Goal: Transaction & Acquisition: Purchase product/service

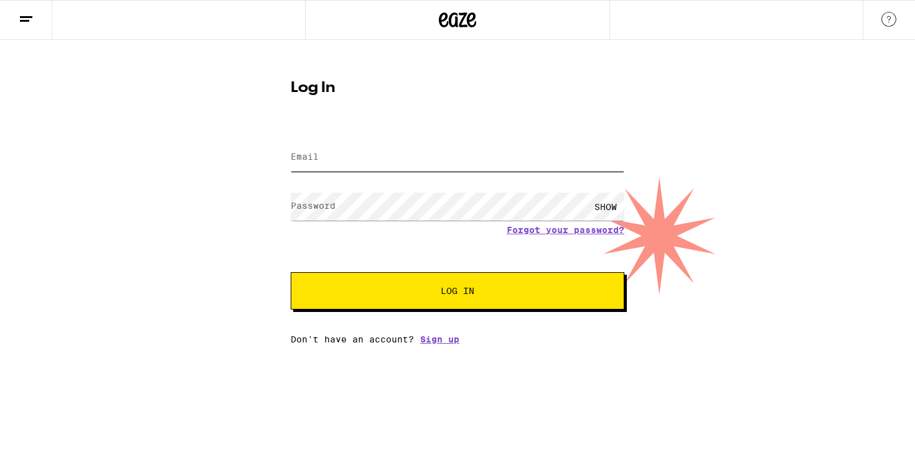
type input "supersmartysam@yahoo.com"
click at [466, 299] on button "Log In" at bounding box center [457, 290] width 333 height 37
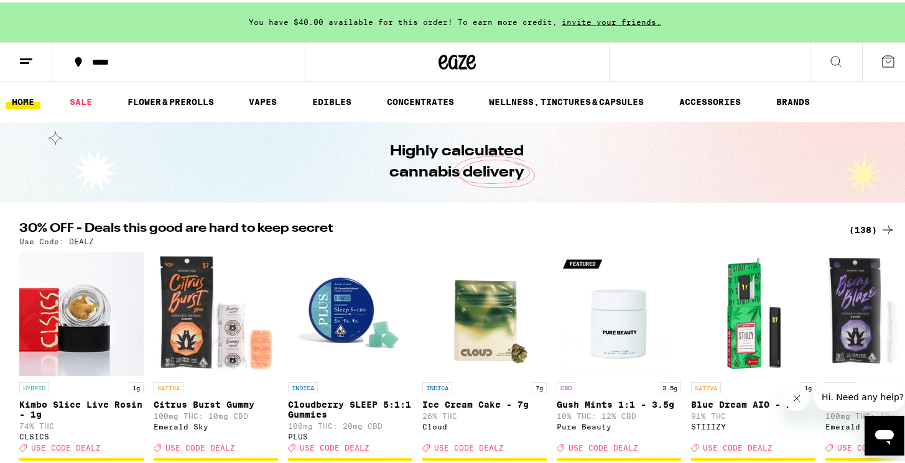
click at [829, 59] on icon at bounding box center [836, 59] width 15 height 15
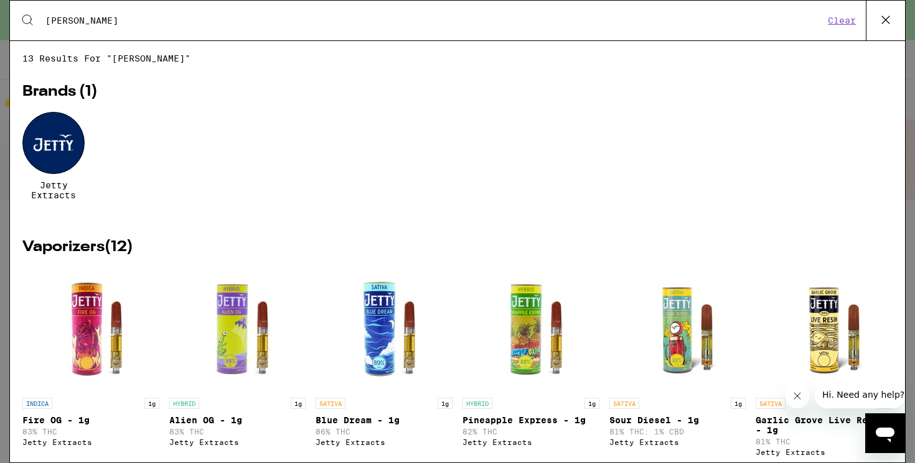
type input "jett"
click at [43, 146] on div at bounding box center [53, 143] width 62 height 62
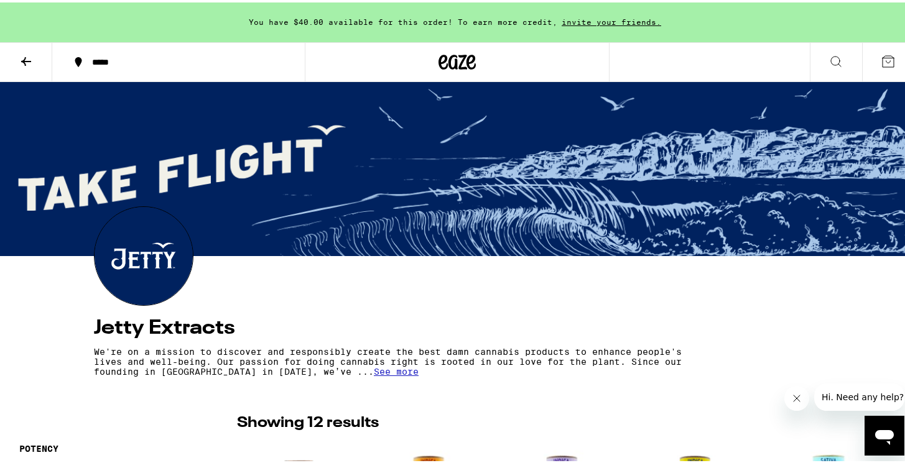
scroll to position [2, 0]
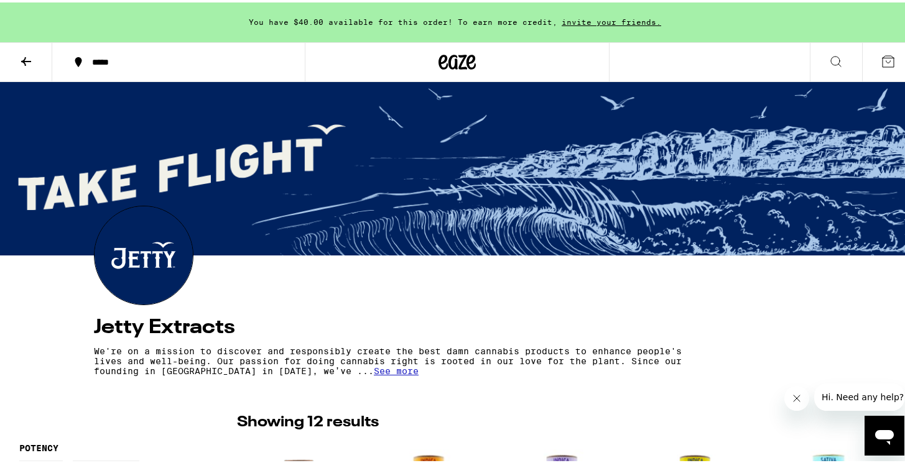
click at [449, 65] on icon at bounding box center [458, 59] width 19 height 15
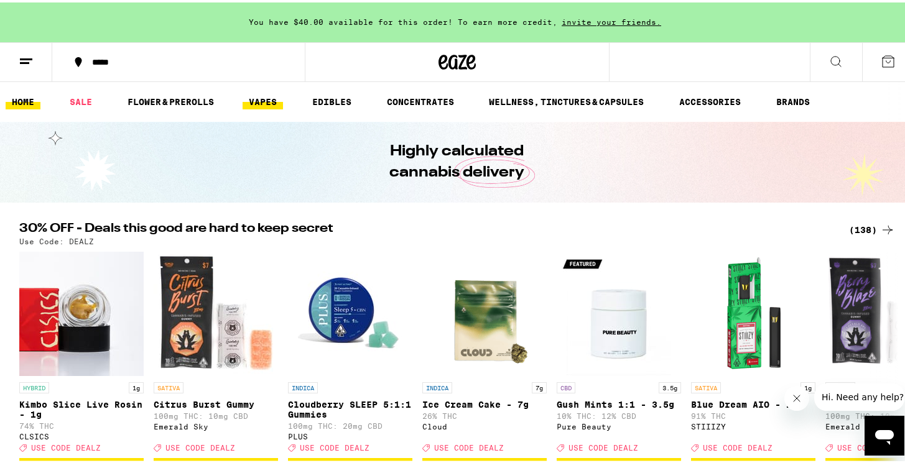
click at [253, 100] on link "VAPES" at bounding box center [263, 99] width 40 height 15
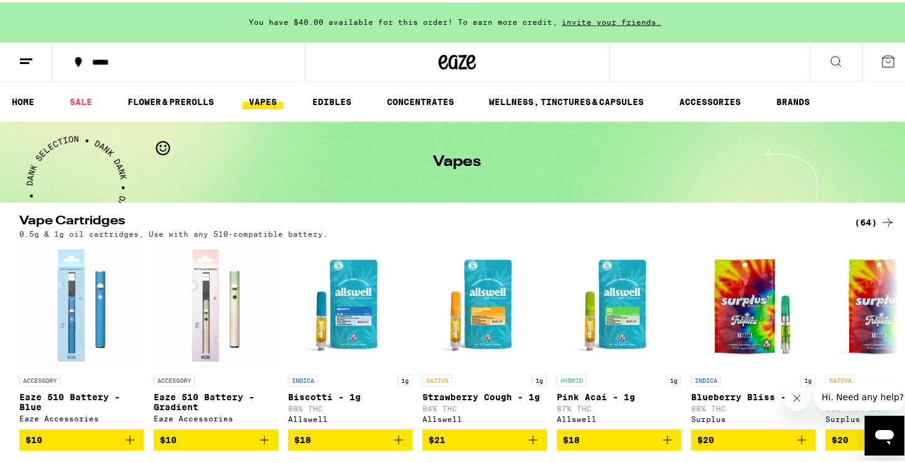
click at [714, 99] on link "ACCESSORIES" at bounding box center [710, 99] width 74 height 15
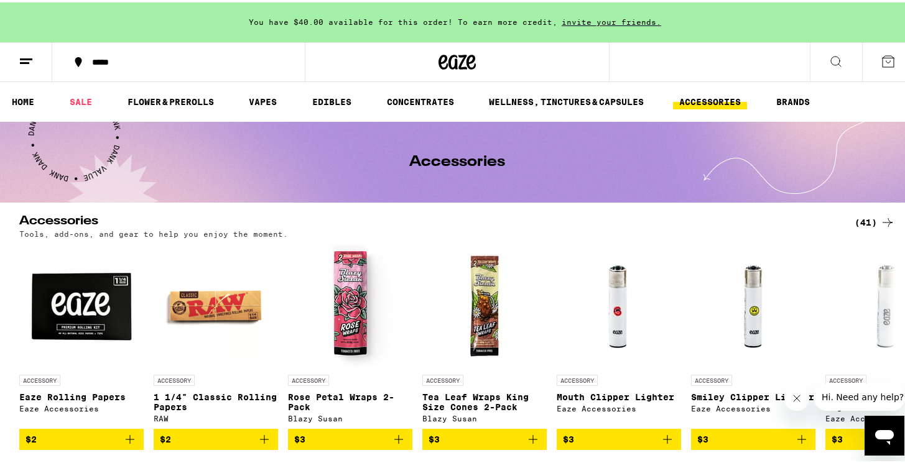
scroll to position [2, 0]
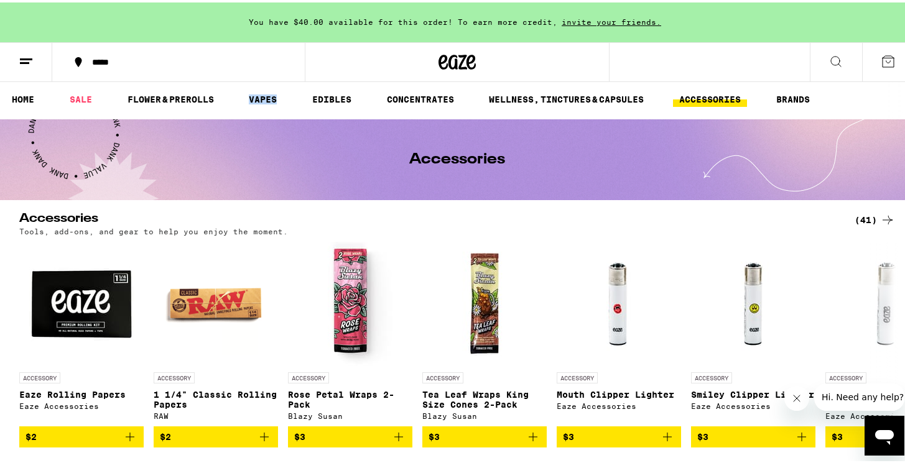
click at [868, 222] on div "(41)" at bounding box center [875, 217] width 40 height 15
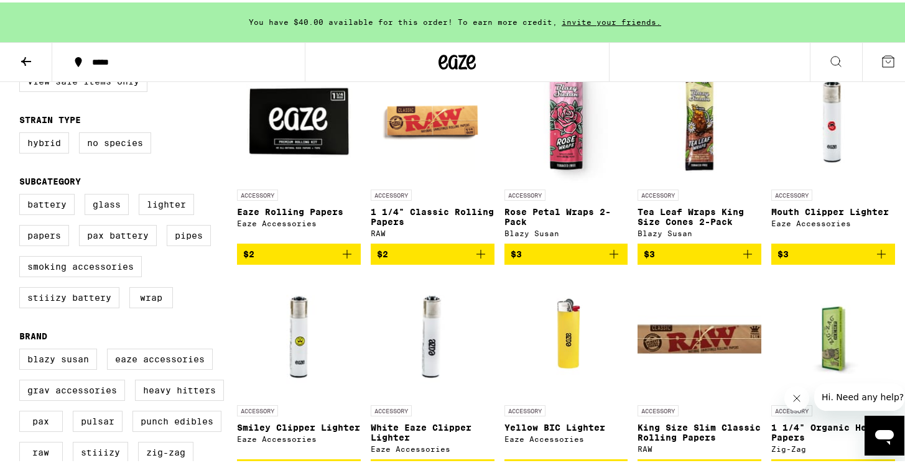
scroll to position [174, 0]
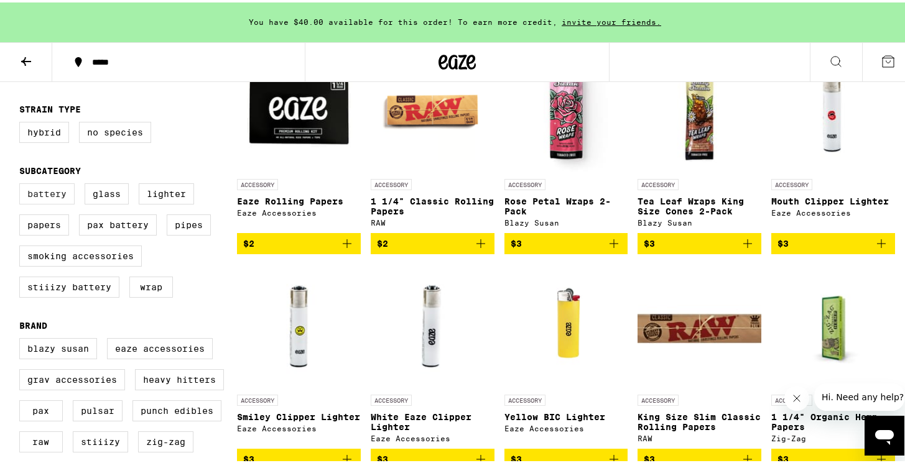
click at [52, 202] on label "Battery" at bounding box center [46, 191] width 55 height 21
click at [22, 184] on input "Battery" at bounding box center [22, 183] width 1 height 1
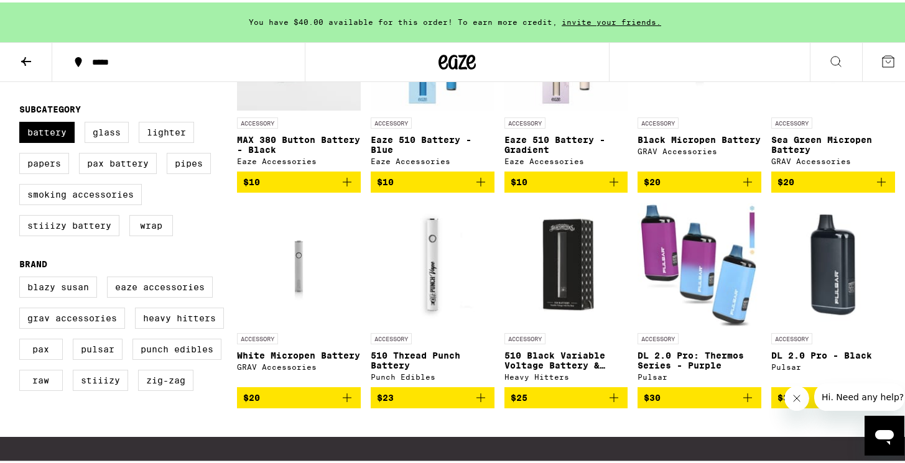
scroll to position [71, 0]
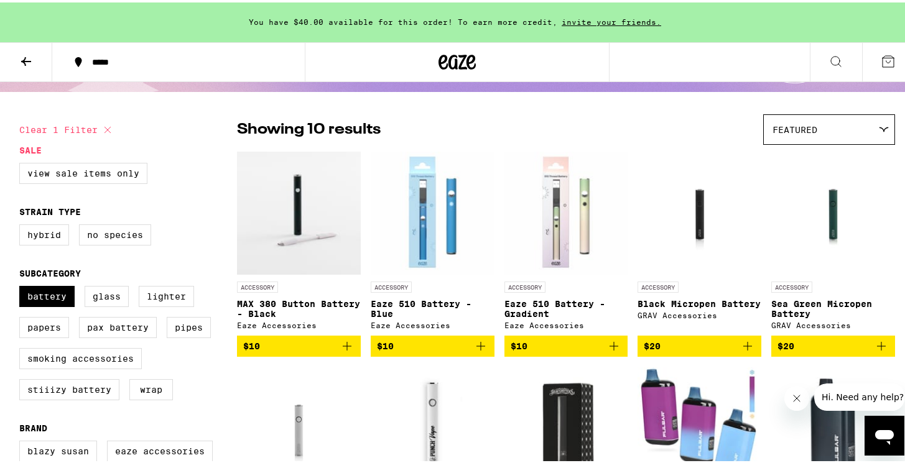
click at [106, 129] on icon at bounding box center [107, 127] width 15 height 15
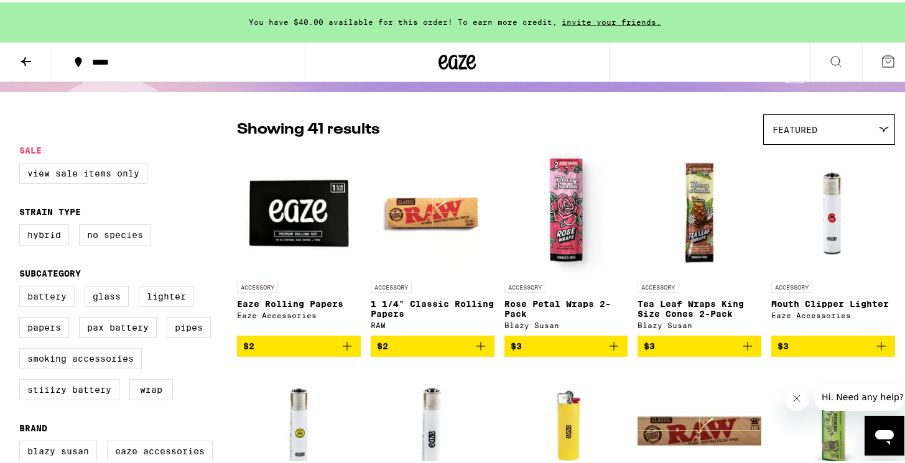
click at [51, 304] on label "Battery" at bounding box center [46, 294] width 55 height 21
click at [22, 286] on input "Battery" at bounding box center [22, 286] width 1 height 1
checkbox input "true"
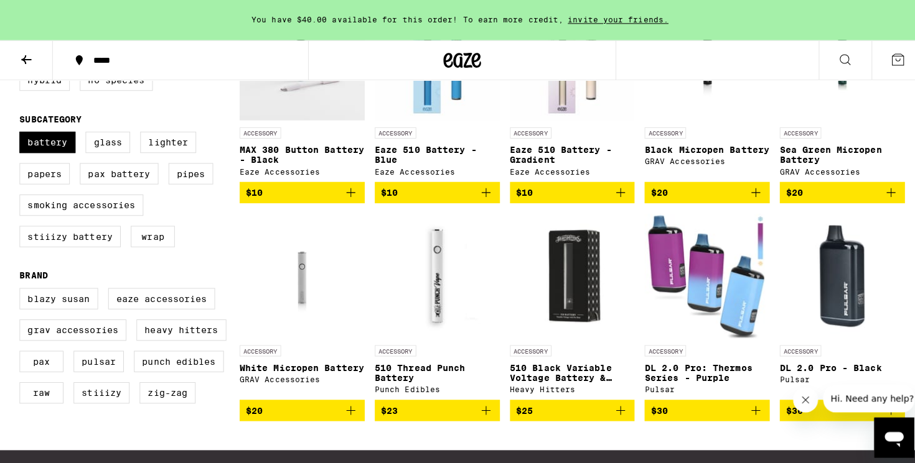
scroll to position [109, 0]
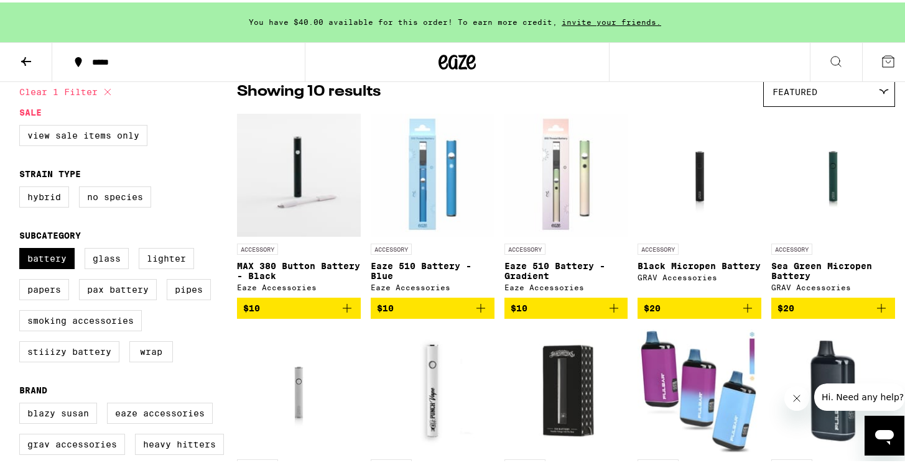
click at [702, 213] on img "Open page for Black Micropen Battery from GRAV Accessories" at bounding box center [699, 173] width 93 height 124
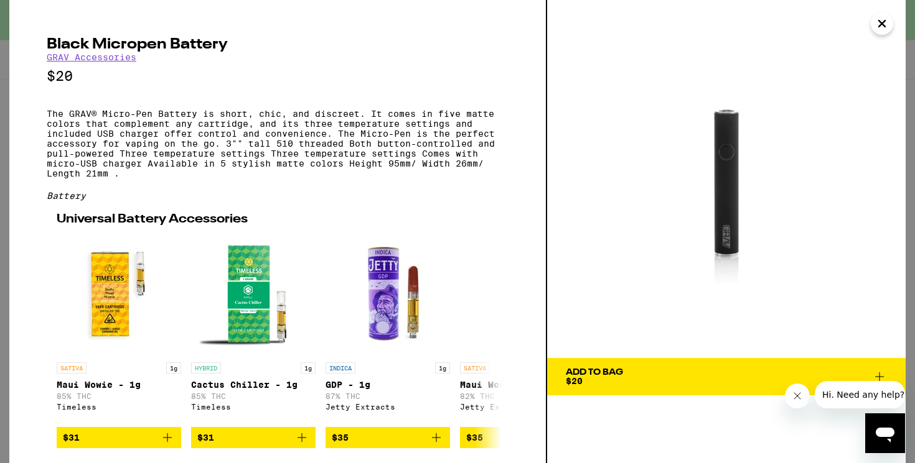
scroll to position [7, 0]
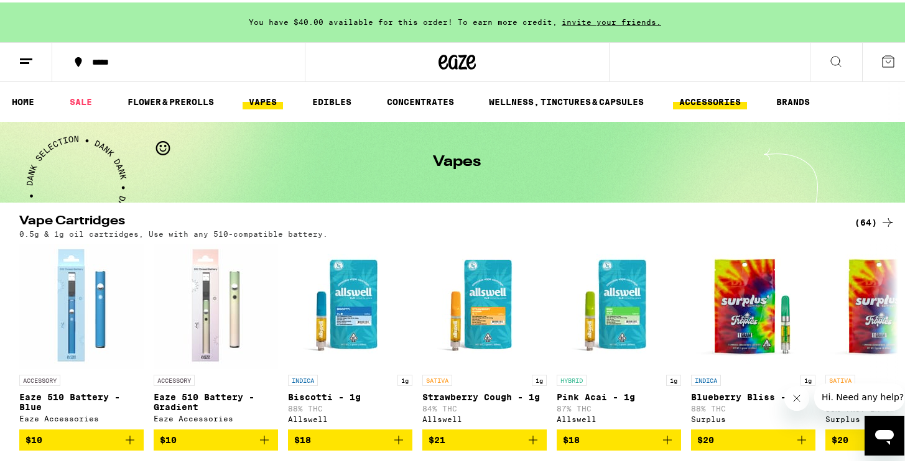
click at [709, 97] on link "ACCESSORIES" at bounding box center [710, 99] width 74 height 15
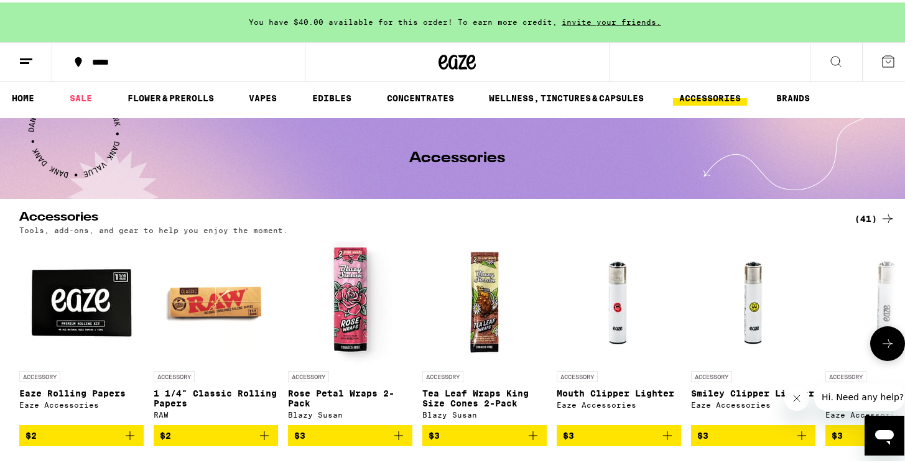
scroll to position [5, 0]
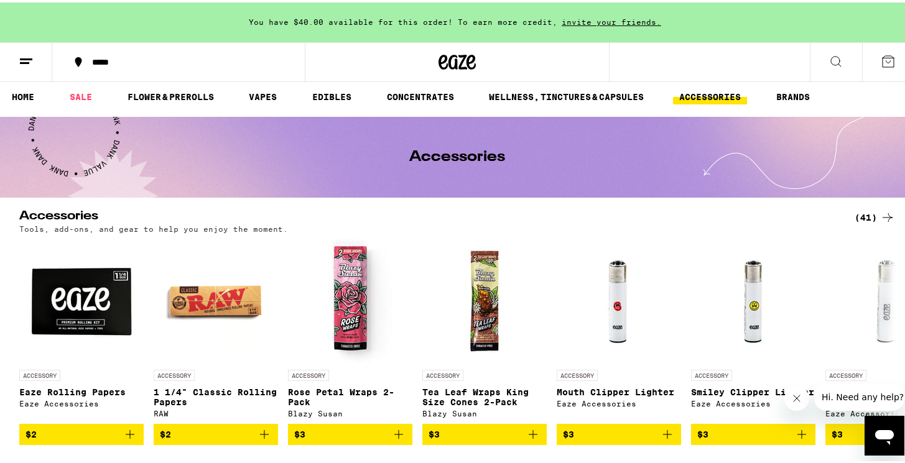
click at [866, 215] on div "(41)" at bounding box center [875, 215] width 40 height 15
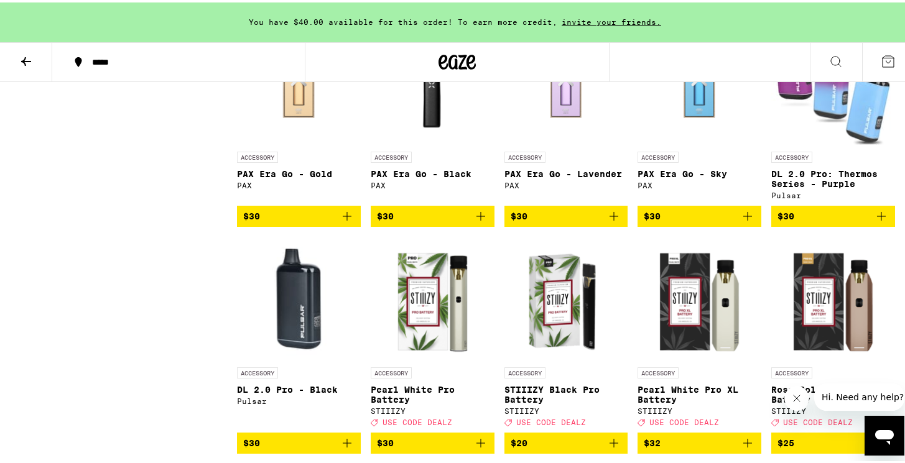
scroll to position [1497, 0]
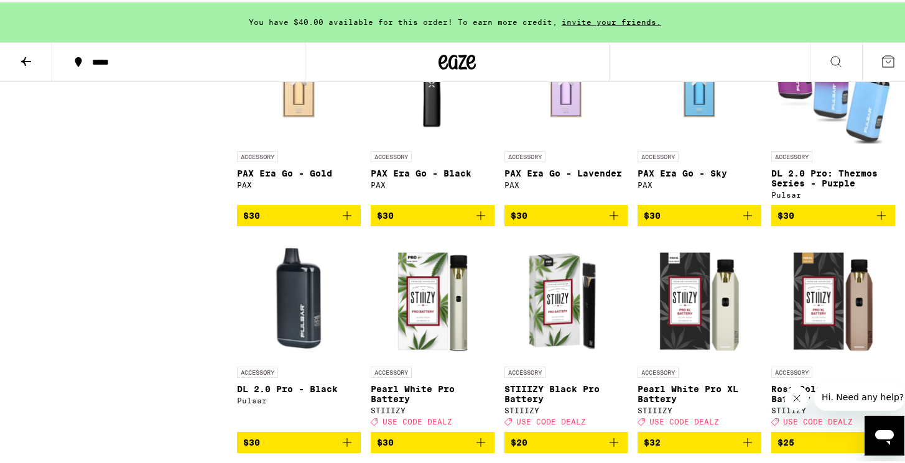
click at [806, 142] on img "Open page for DL 2.0 Pro: Thermos Series - Purple from Pulsar" at bounding box center [833, 80] width 124 height 124
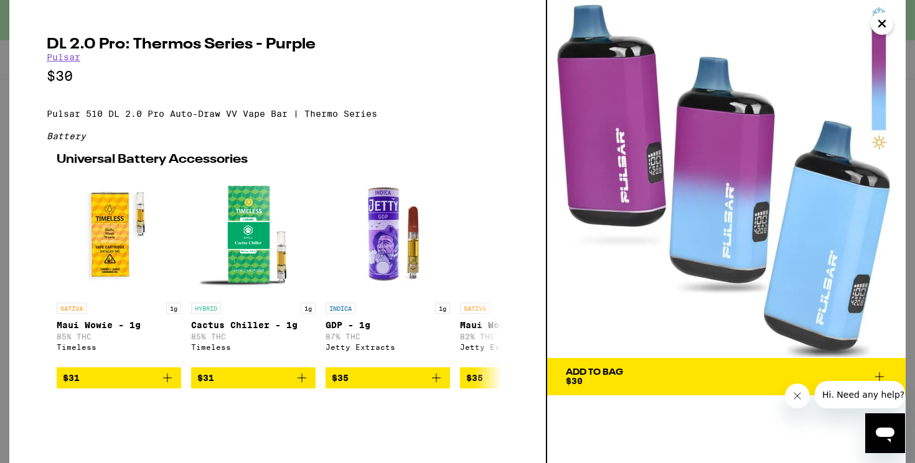
click at [890, 24] on button "Close" at bounding box center [881, 23] width 22 height 22
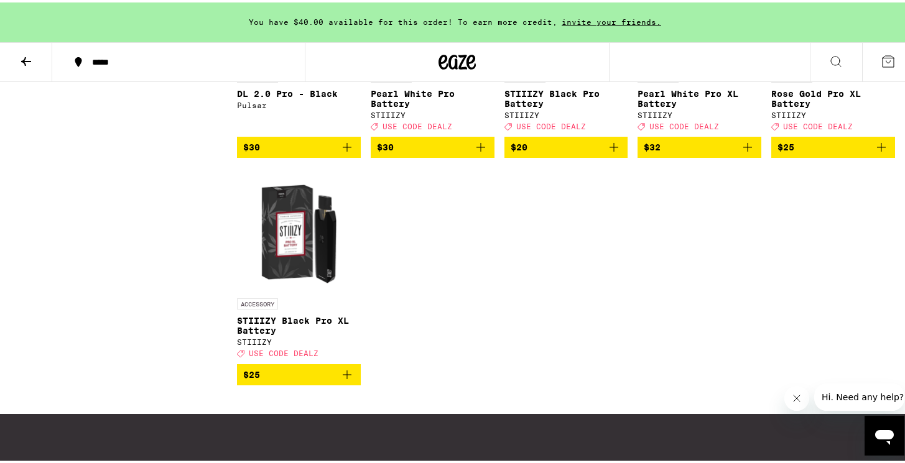
scroll to position [1905, 0]
